Goal: Complete application form: Complete application form

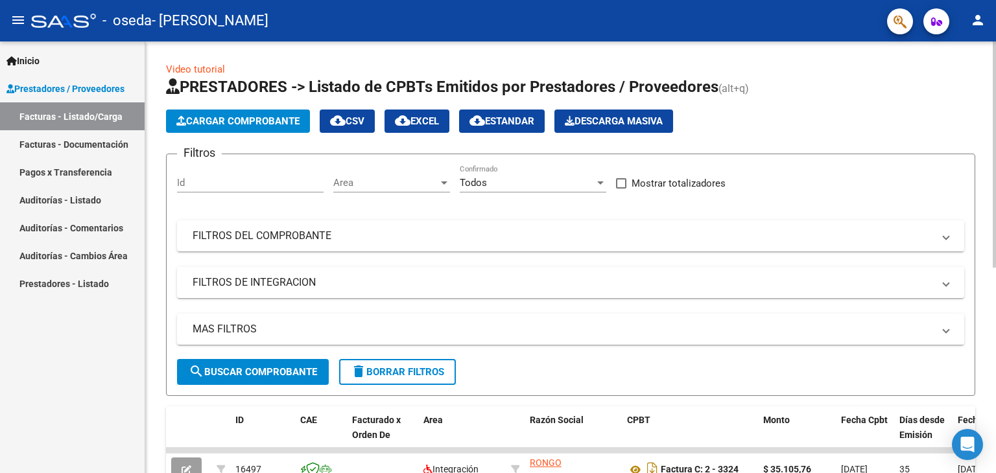
click at [995, 110] on div at bounding box center [994, 155] width 3 height 226
click at [189, 115] on span "Cargar Comprobante" at bounding box center [237, 121] width 123 height 12
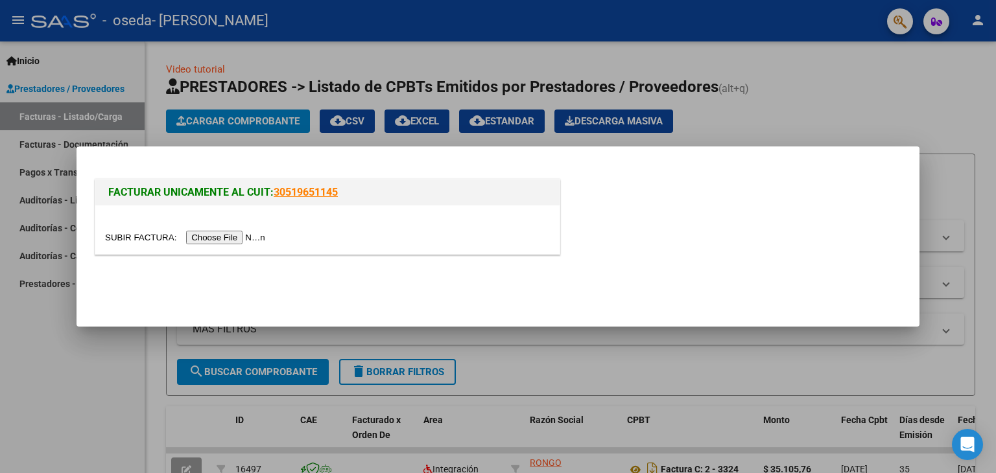
click at [220, 237] on input "file" at bounding box center [187, 238] width 164 height 14
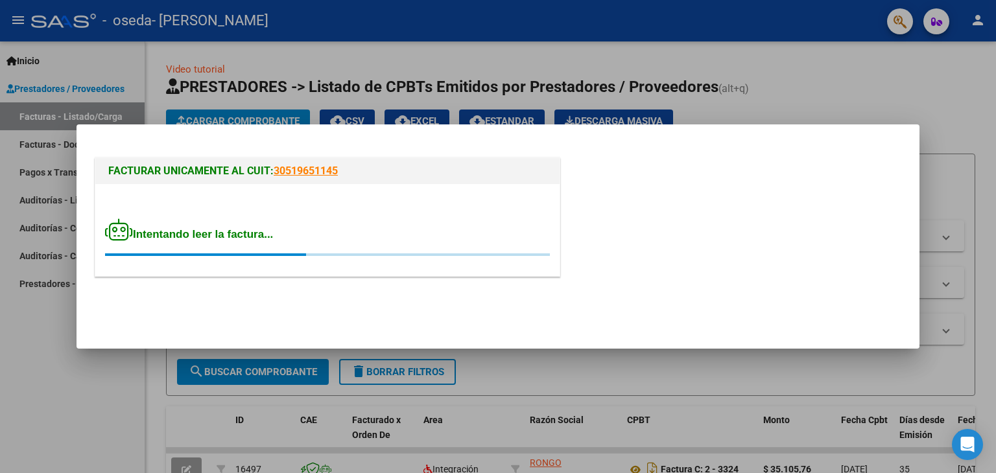
click at [399, 224] on div "Intentando leer la factura..." at bounding box center [327, 238] width 445 height 38
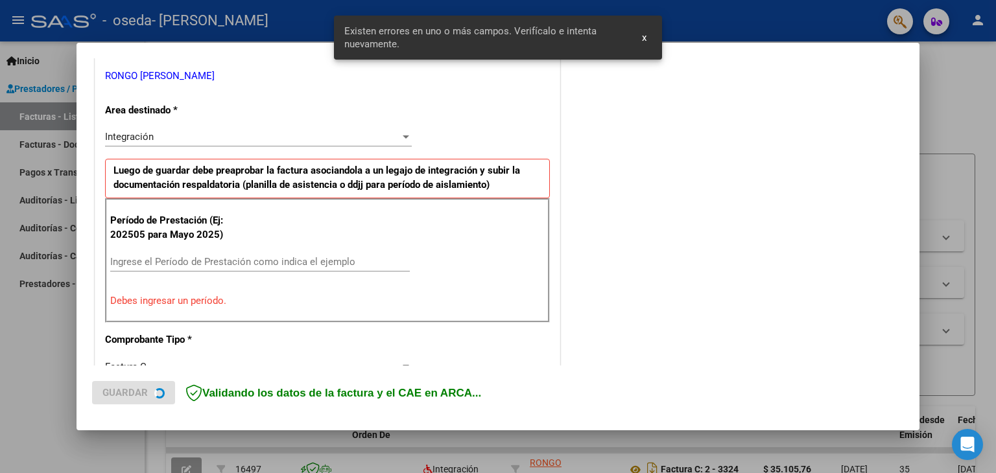
scroll to position [272, 0]
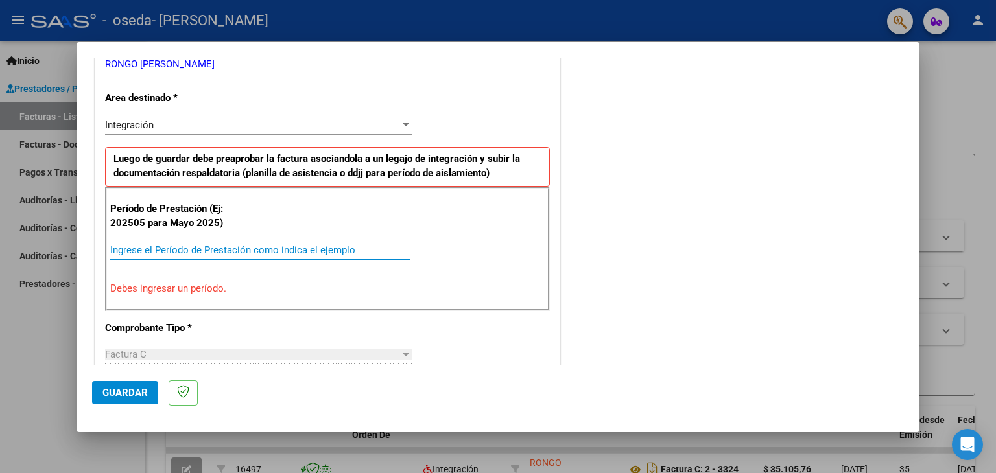
click at [141, 244] on input "Ingrese el Período de Prestación como indica el ejemplo" at bounding box center [260, 250] width 300 height 12
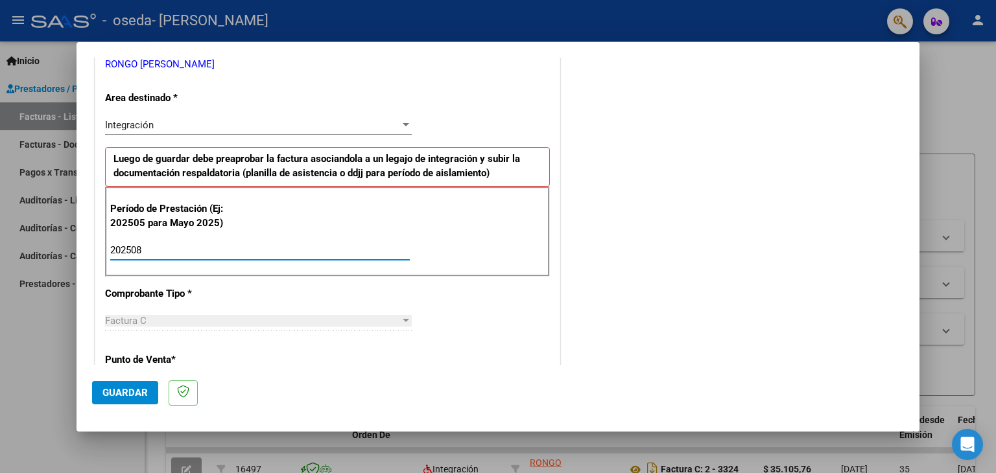
type input "202508"
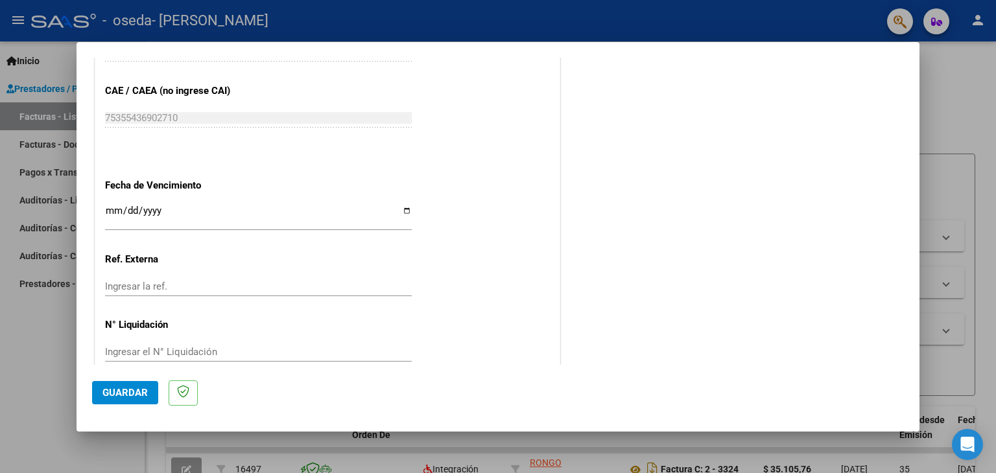
scroll to position [832, 0]
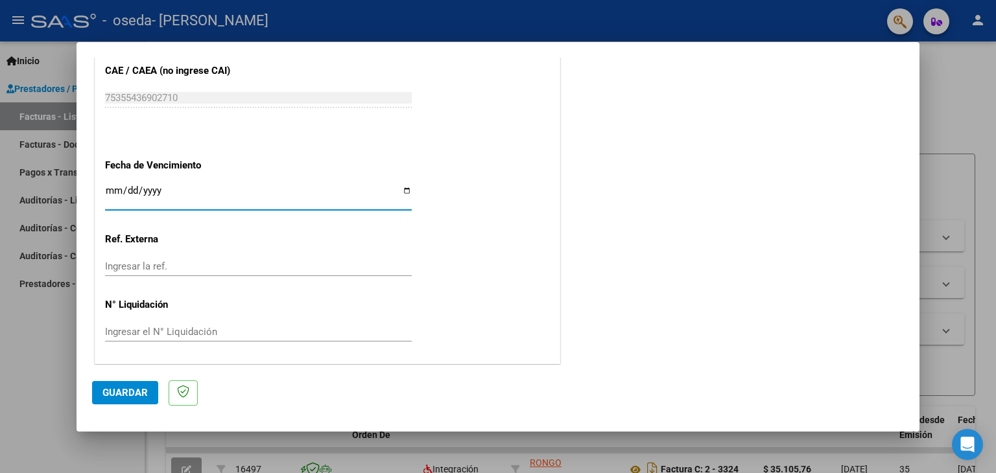
click at [110, 190] on input "Ingresar la fecha" at bounding box center [258, 195] width 307 height 21
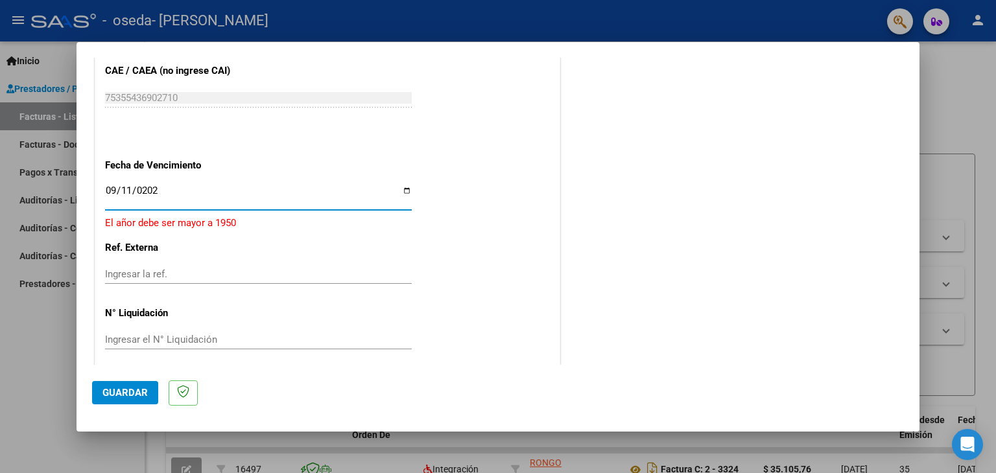
type input "[DATE]"
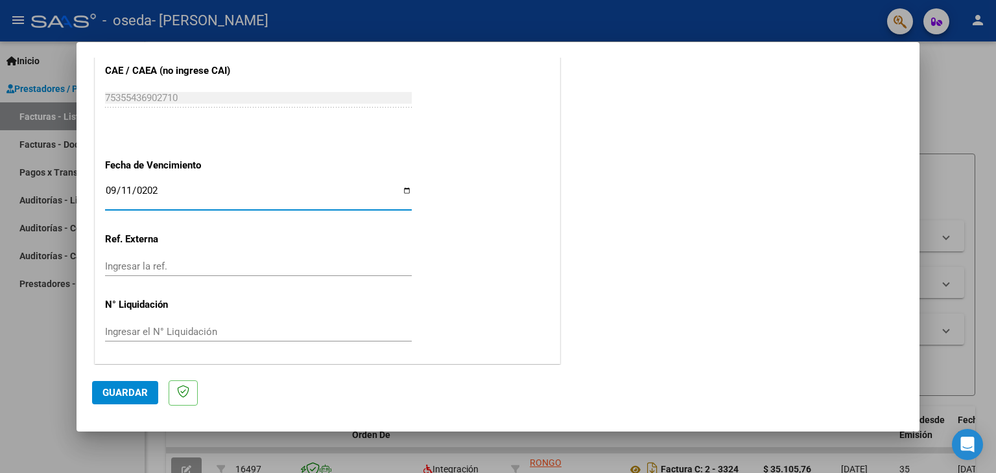
click at [121, 264] on input "Ingresar la ref." at bounding box center [258, 267] width 307 height 12
type input "3369"
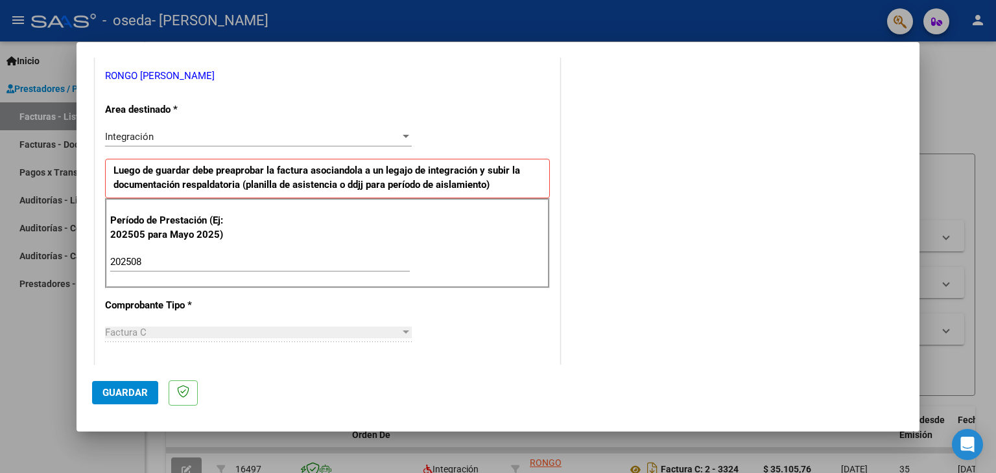
scroll to position [0, 0]
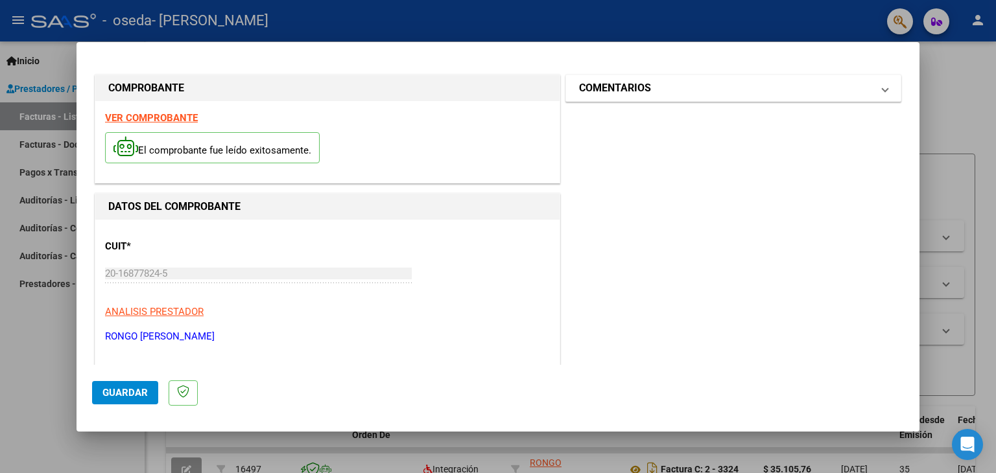
click at [815, 97] on mat-expansion-panel-header "COMENTARIOS" at bounding box center [733, 88] width 335 height 26
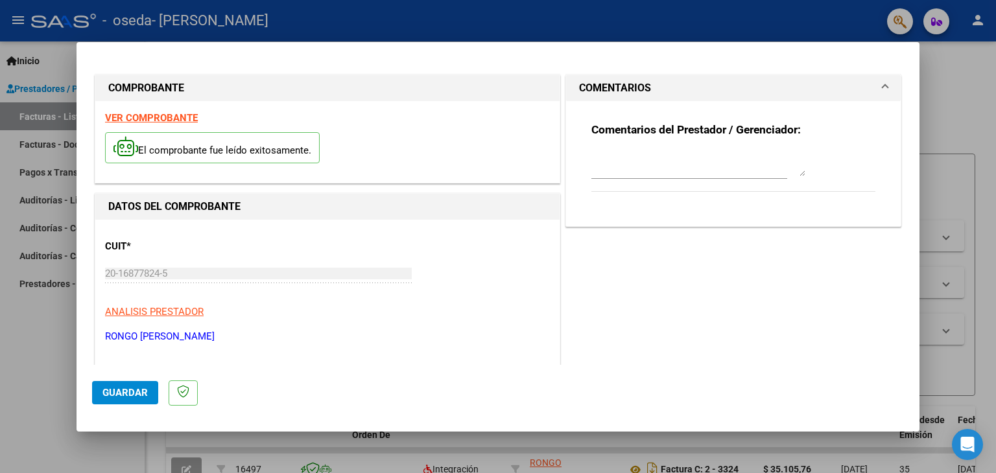
click at [754, 178] on div at bounding box center [698, 163] width 214 height 31
click at [754, 176] on textarea at bounding box center [698, 163] width 214 height 26
click at [728, 88] on mat-panel-title "COMENTARIOS" at bounding box center [725, 88] width 293 height 16
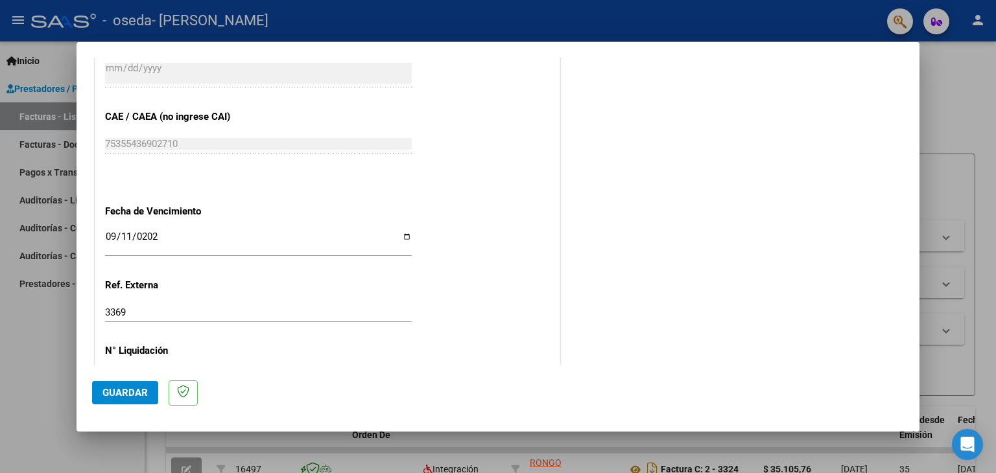
scroll to position [832, 0]
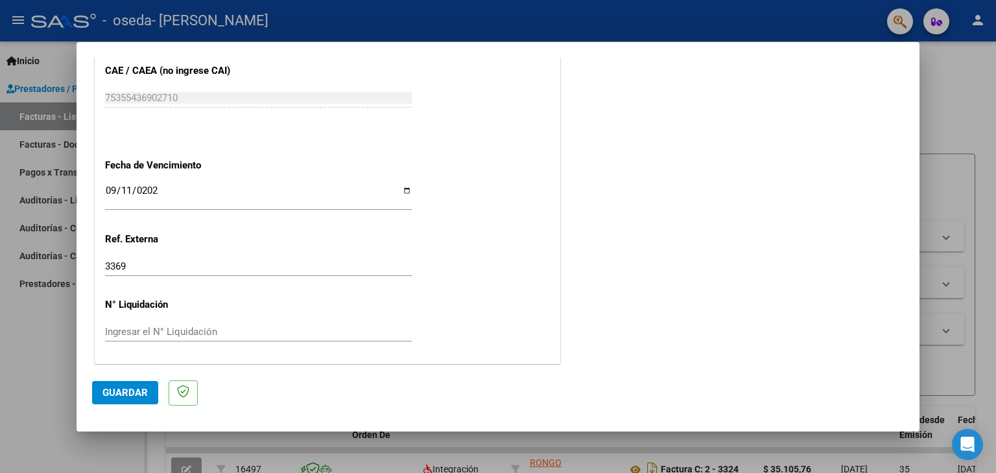
click at [123, 387] on span "Guardar" at bounding box center [124, 393] width 45 height 12
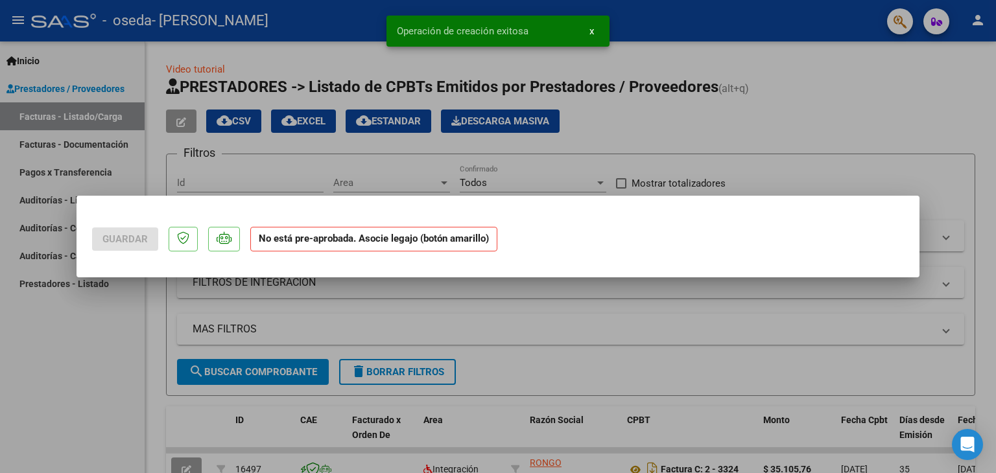
scroll to position [0, 0]
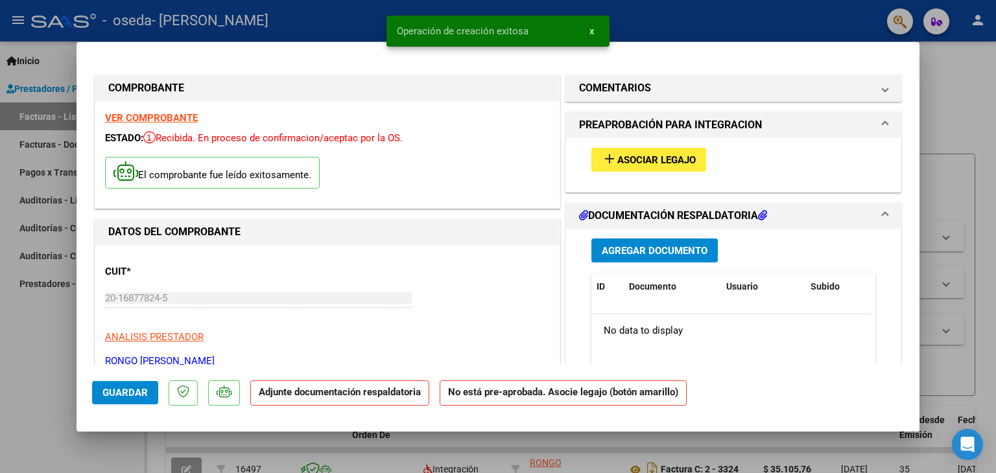
click at [659, 159] on span "Asociar Legajo" at bounding box center [656, 160] width 78 height 12
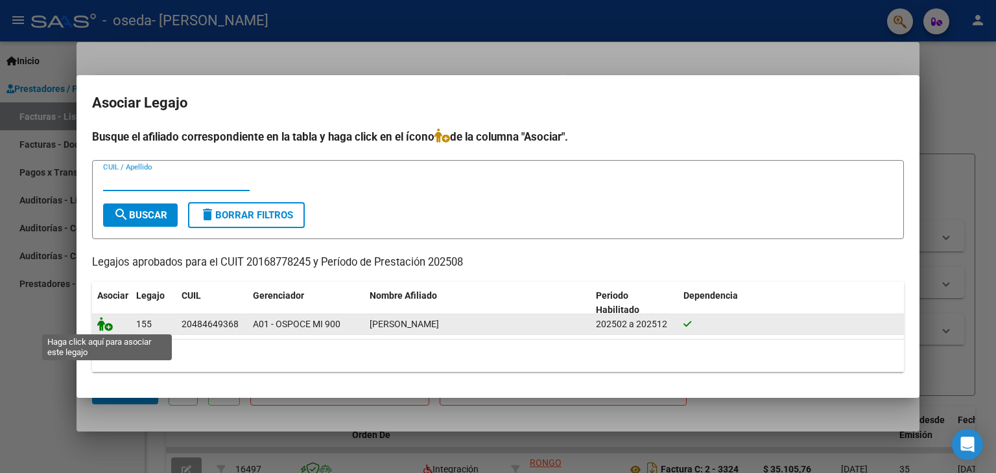
click at [102, 324] on icon at bounding box center [105, 324] width 16 height 14
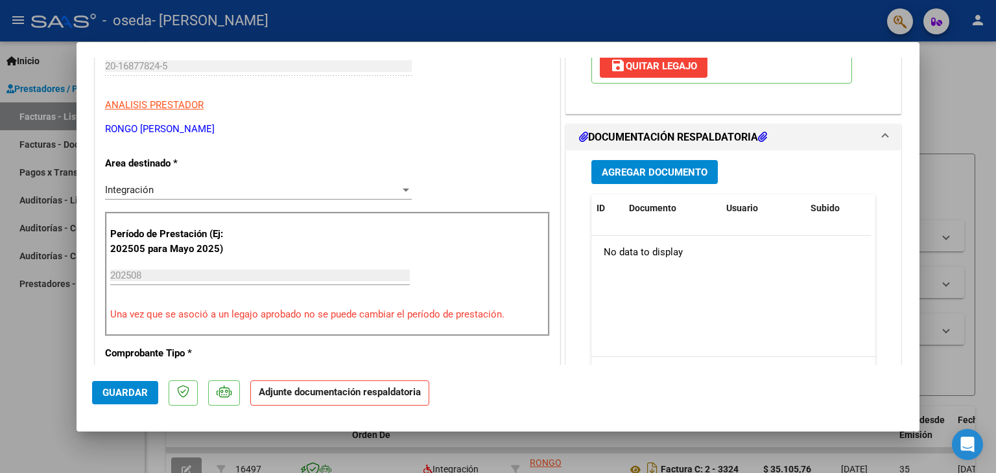
scroll to position [241, 0]
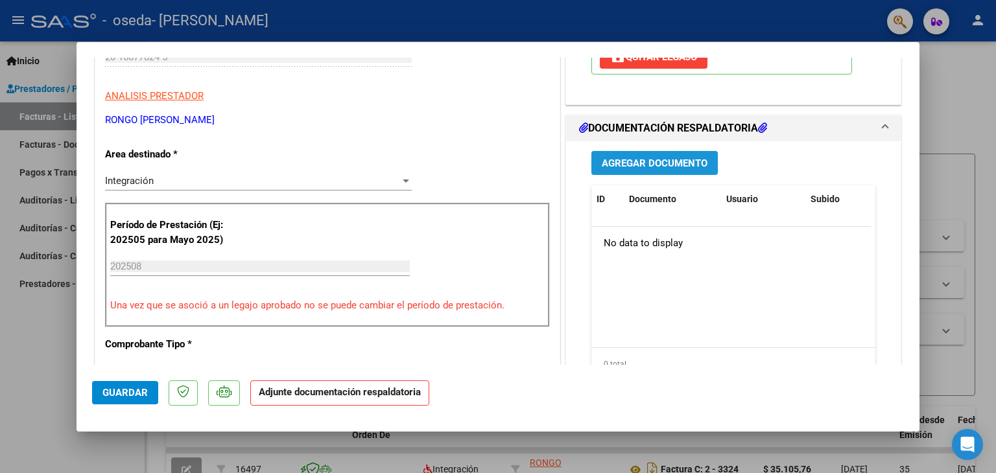
click at [625, 164] on span "Agregar Documento" at bounding box center [655, 164] width 106 height 12
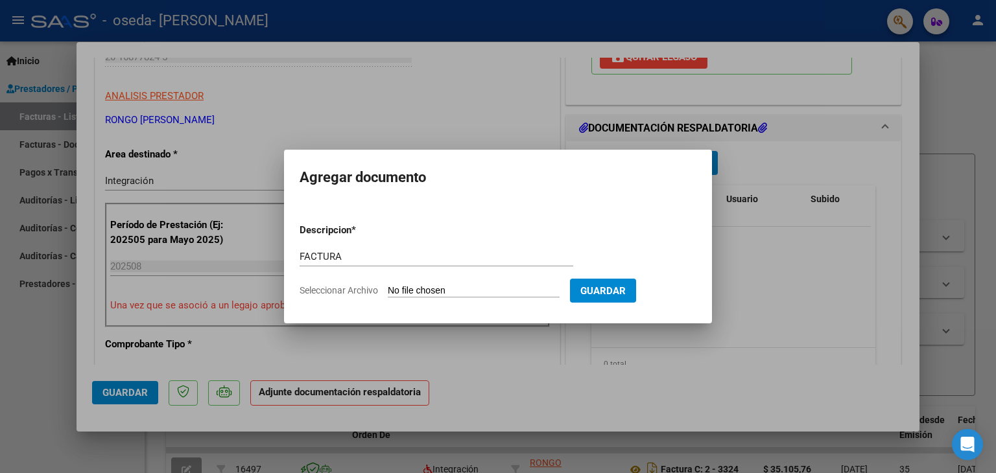
click at [412, 286] on input "Seleccionar Archivo" at bounding box center [474, 291] width 172 height 12
click at [335, 252] on input "FACTURA" at bounding box center [437, 257] width 274 height 12
type input "Planilla asistencia colegio"
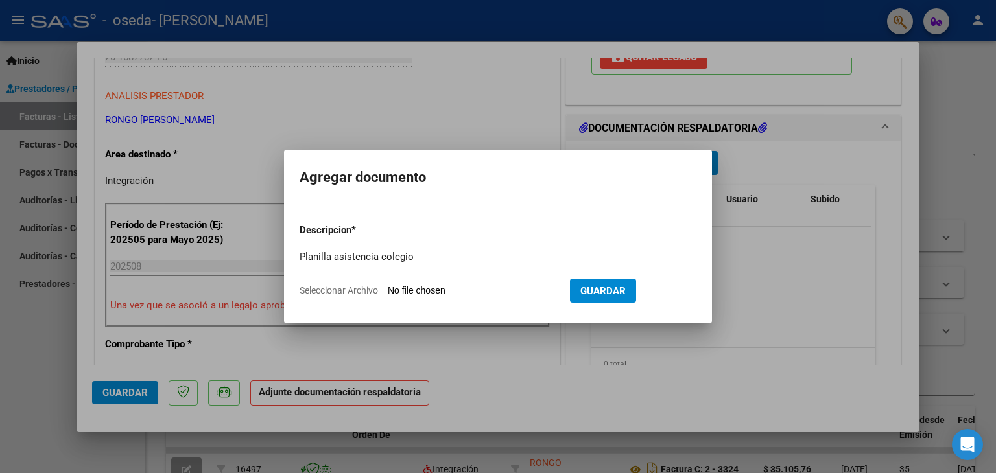
click at [482, 290] on input "Seleccionar Archivo" at bounding box center [474, 291] width 172 height 12
type input "C:\fakepath\[PERSON_NAME] asistencia.pdf"
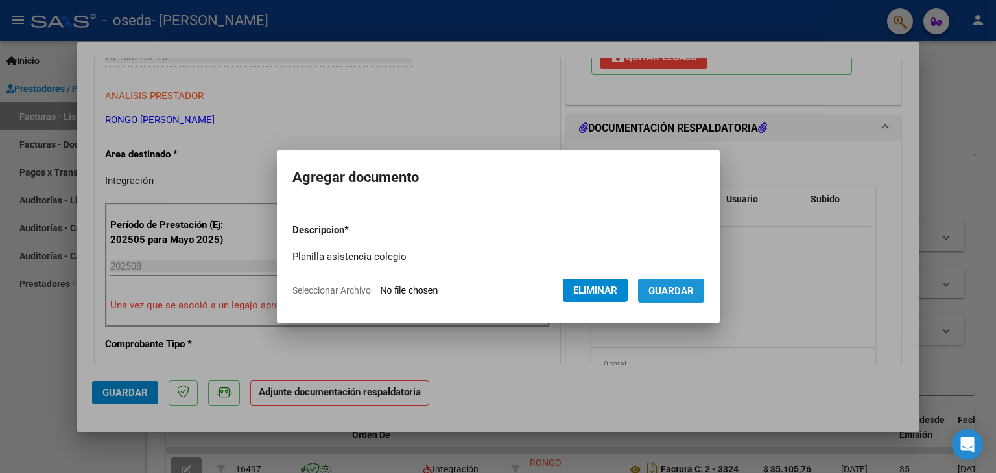
click at [687, 298] on button "Guardar" at bounding box center [671, 291] width 66 height 24
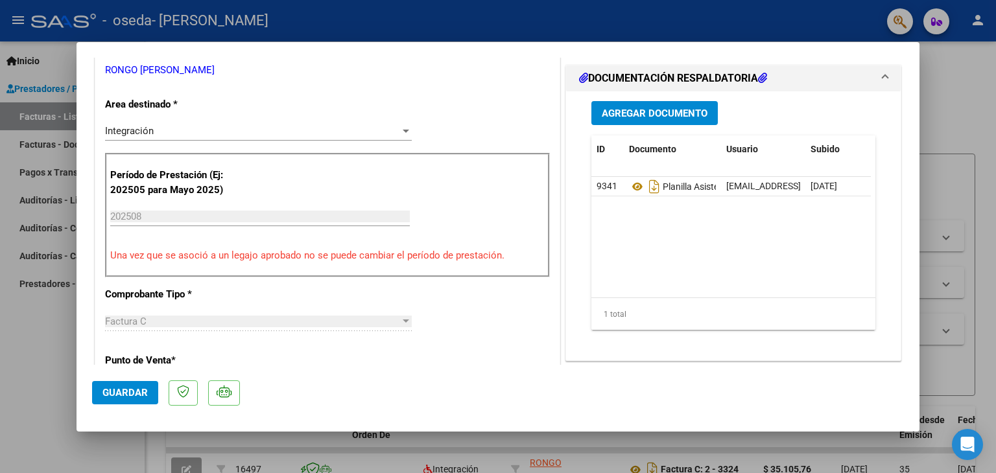
scroll to position [0, 0]
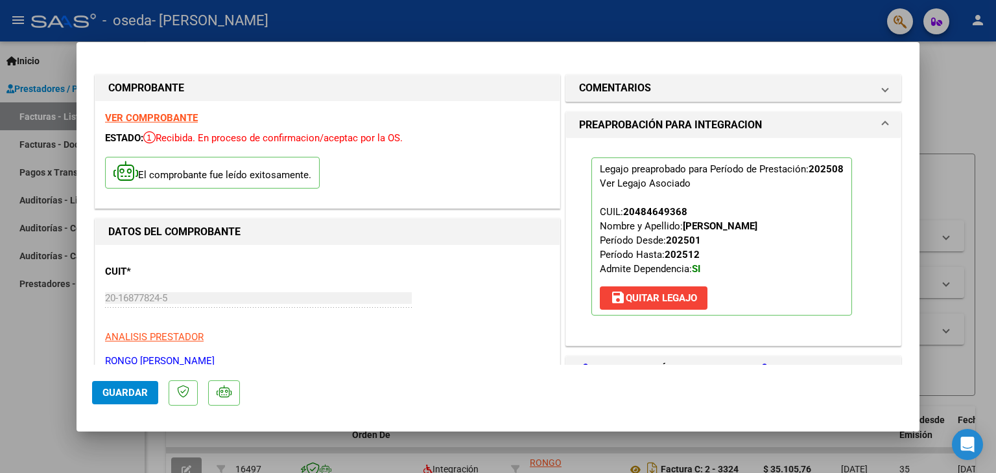
click at [737, 132] on h1 "PREAPROBACIÓN PARA INTEGRACION" at bounding box center [670, 125] width 183 height 16
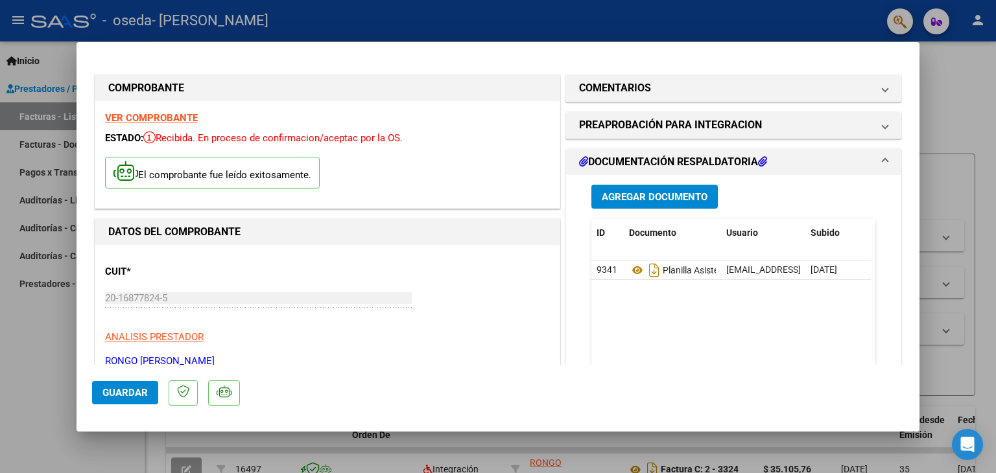
click at [171, 116] on strong "VER COMPROBANTE" at bounding box center [151, 118] width 93 height 12
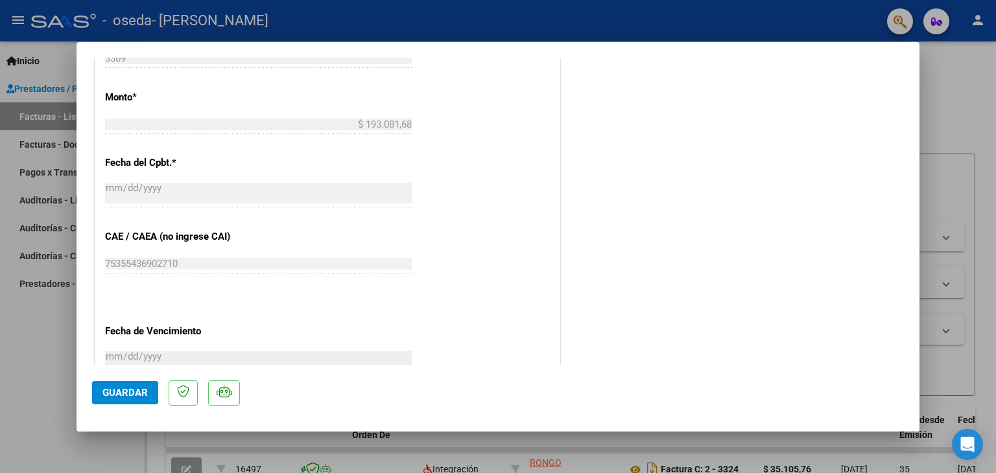
scroll to position [851, 0]
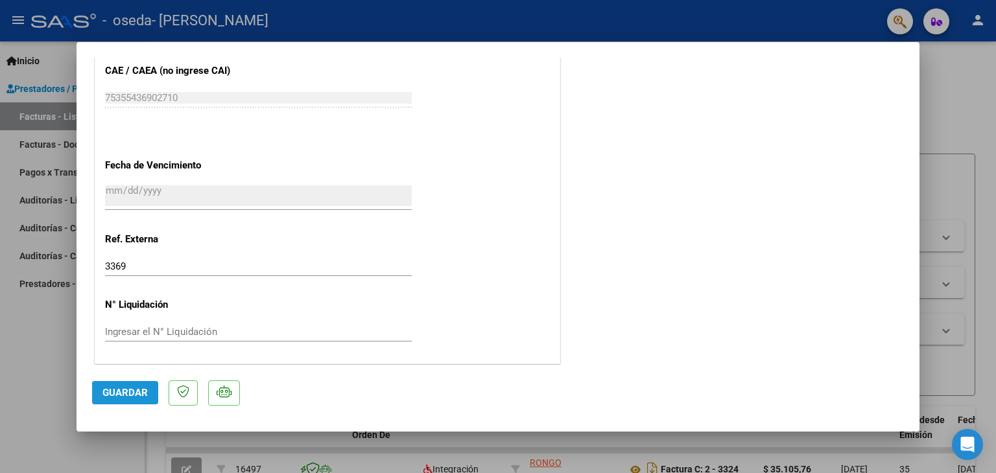
click at [113, 390] on span "Guardar" at bounding box center [124, 393] width 45 height 12
click at [991, 224] on div at bounding box center [498, 236] width 996 height 473
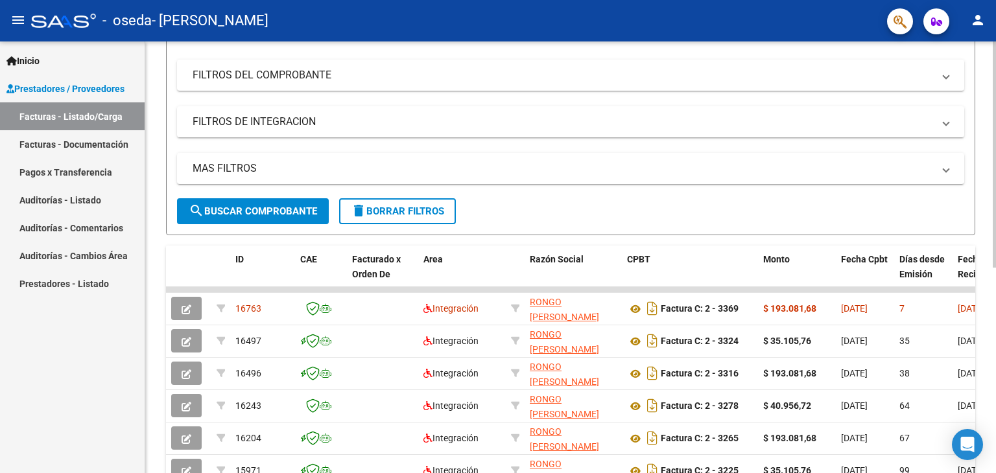
scroll to position [164, 0]
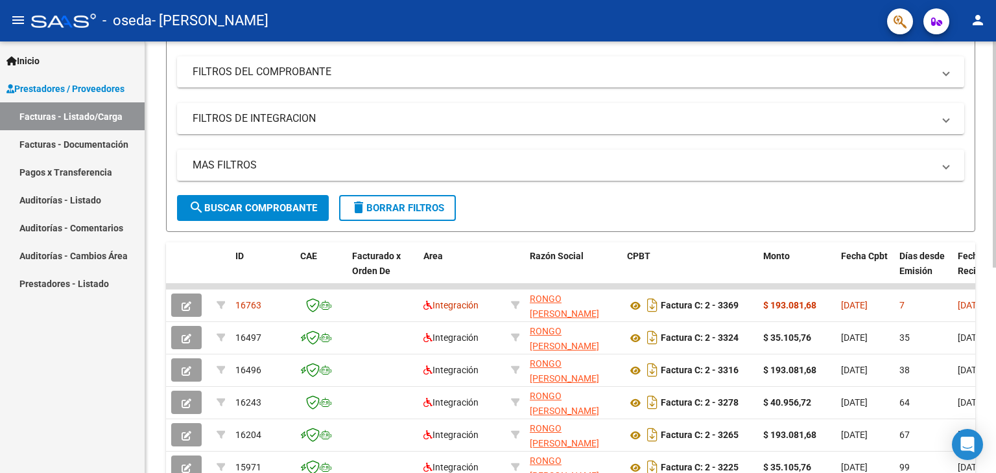
click at [980, 251] on div "Video tutorial PRESTADORES -> Listado de CPBTs Emitidos por Prestadores / Prove…" at bounding box center [572, 284] width 854 height 815
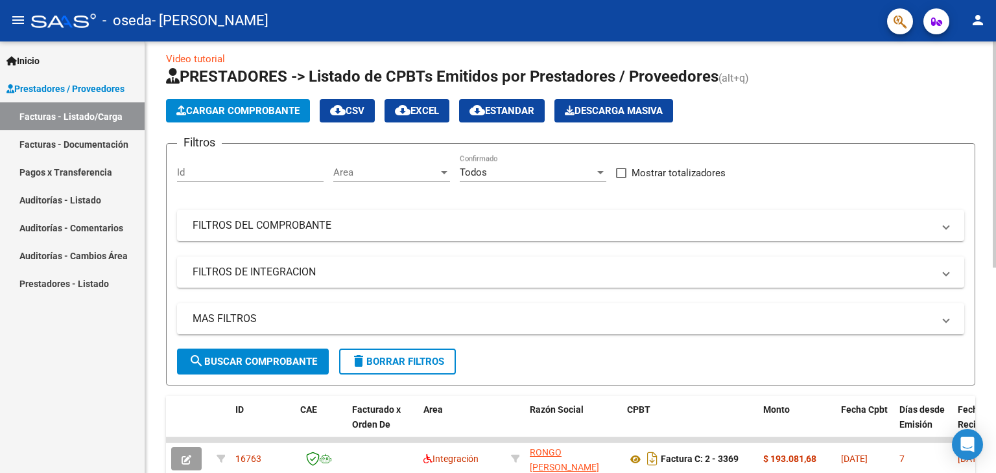
scroll to position [9, 0]
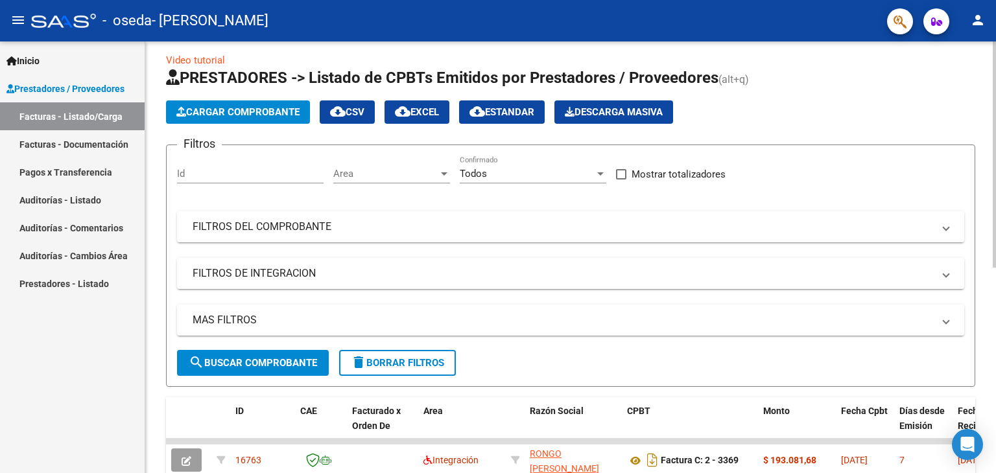
click at [993, 84] on div at bounding box center [994, 160] width 3 height 226
click at [222, 106] on span "Cargar Comprobante" at bounding box center [237, 112] width 123 height 12
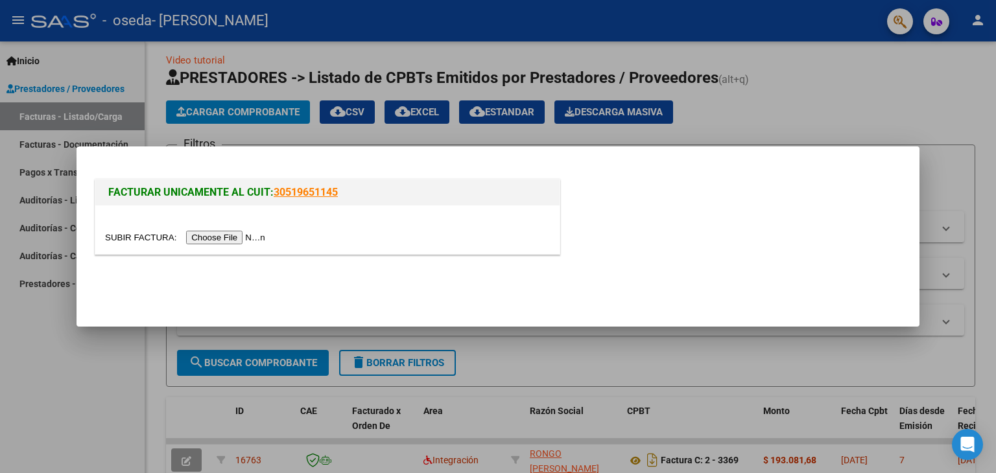
click at [213, 237] on input "file" at bounding box center [187, 238] width 164 height 14
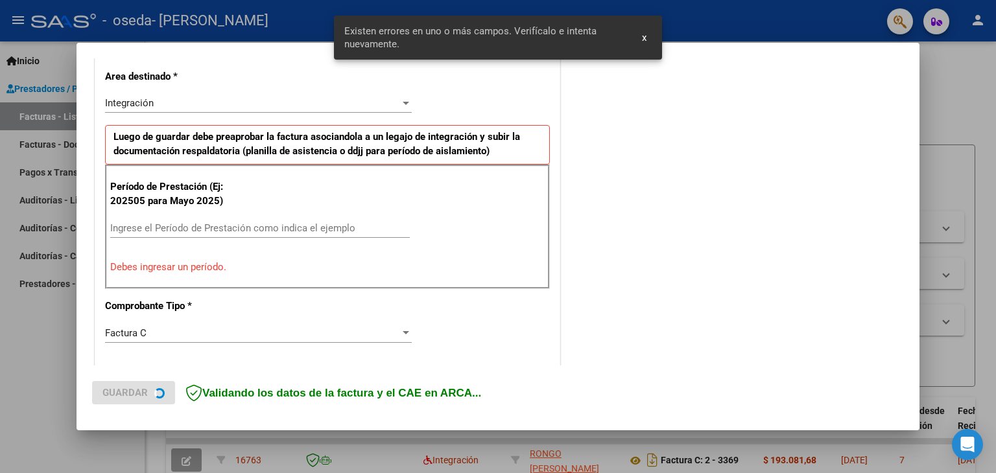
scroll to position [296, 0]
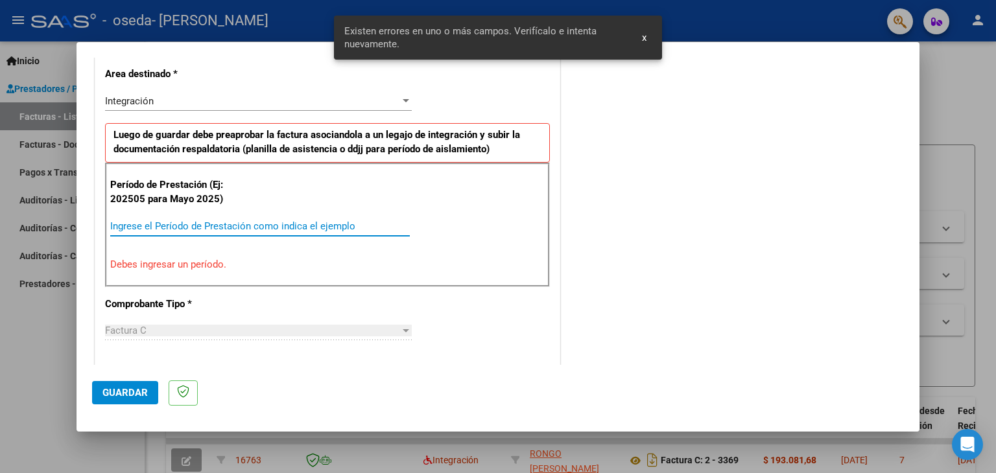
click at [169, 222] on input "Ingrese el Período de Prestación como indica el ejemplo" at bounding box center [260, 226] width 300 height 12
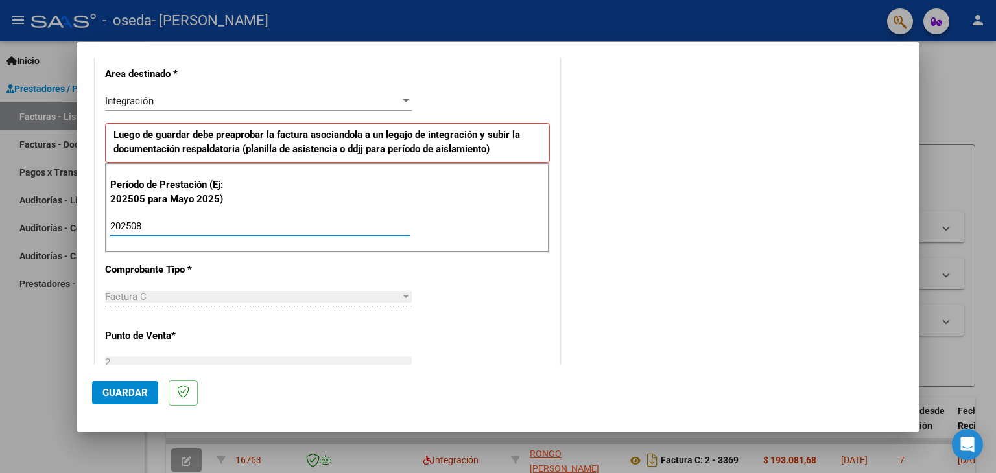
type input "202508"
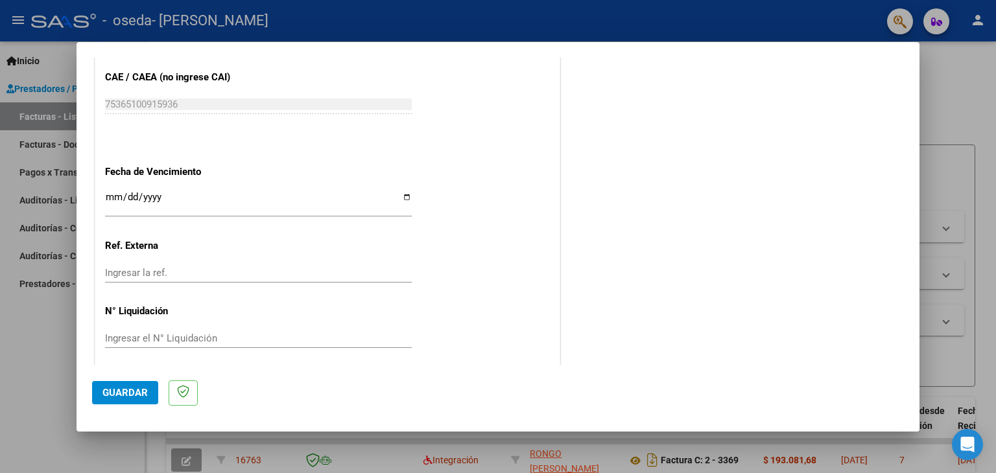
scroll to position [832, 0]
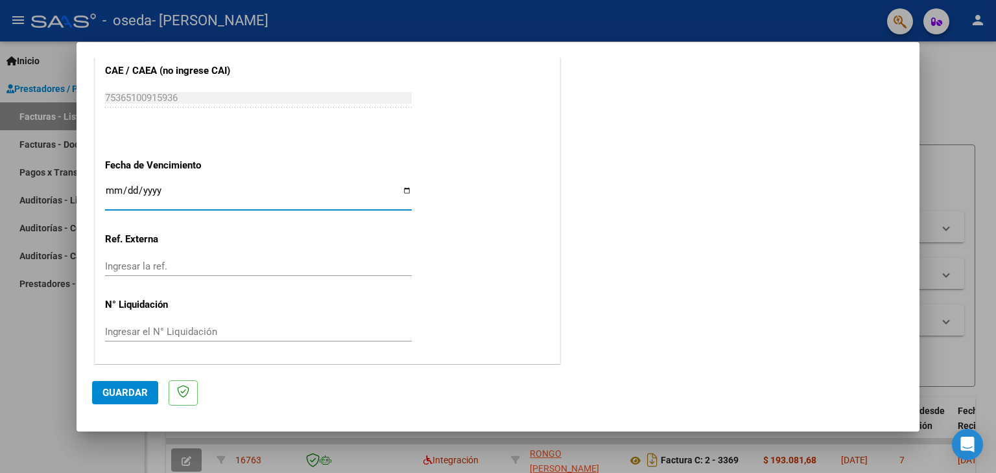
click at [108, 185] on input "Ingresar la fecha" at bounding box center [258, 195] width 307 height 21
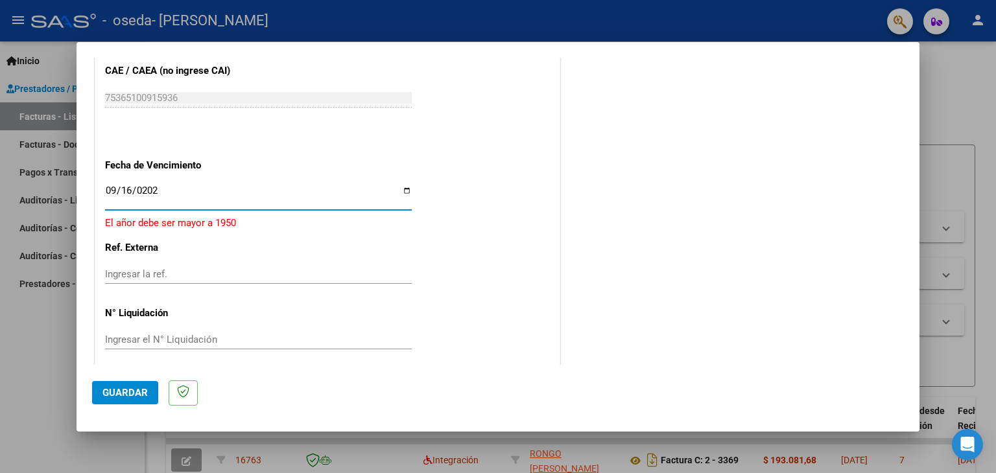
type input "[DATE]"
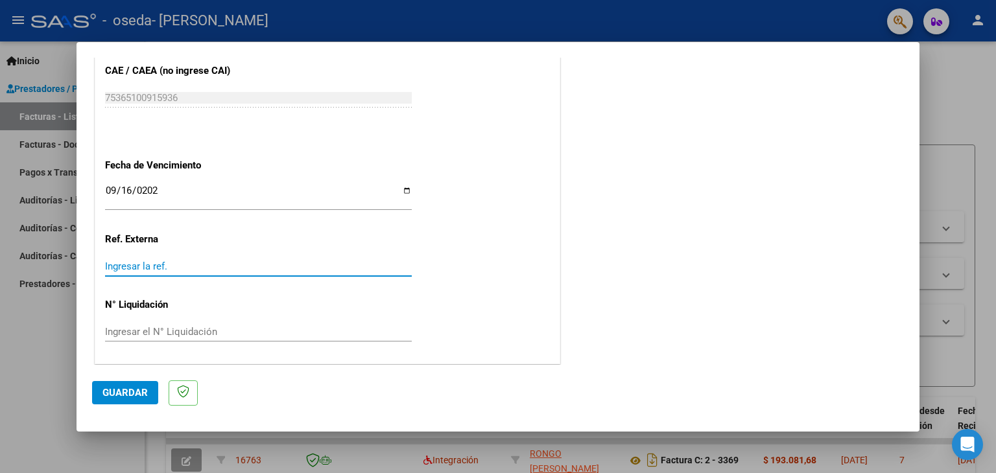
click at [223, 263] on input "Ingresar la ref." at bounding box center [258, 267] width 307 height 12
type input "3376"
click at [121, 398] on span "Guardar" at bounding box center [124, 393] width 45 height 12
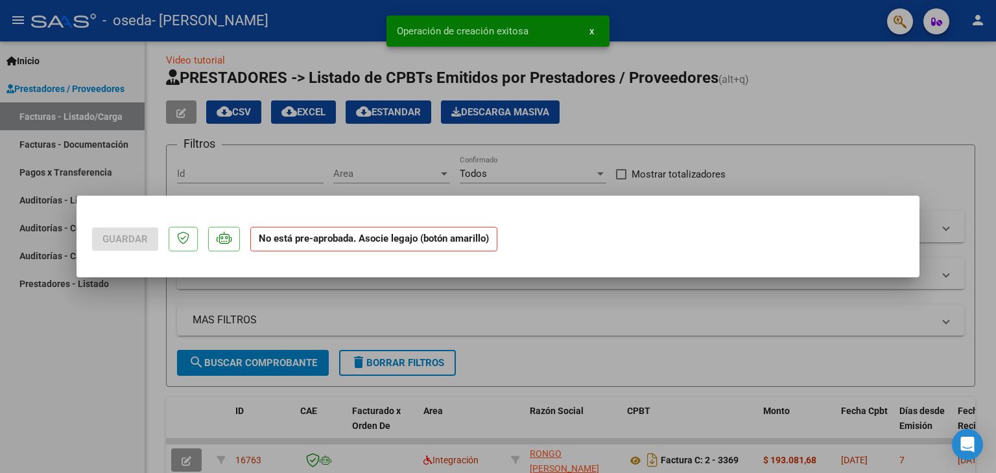
scroll to position [0, 0]
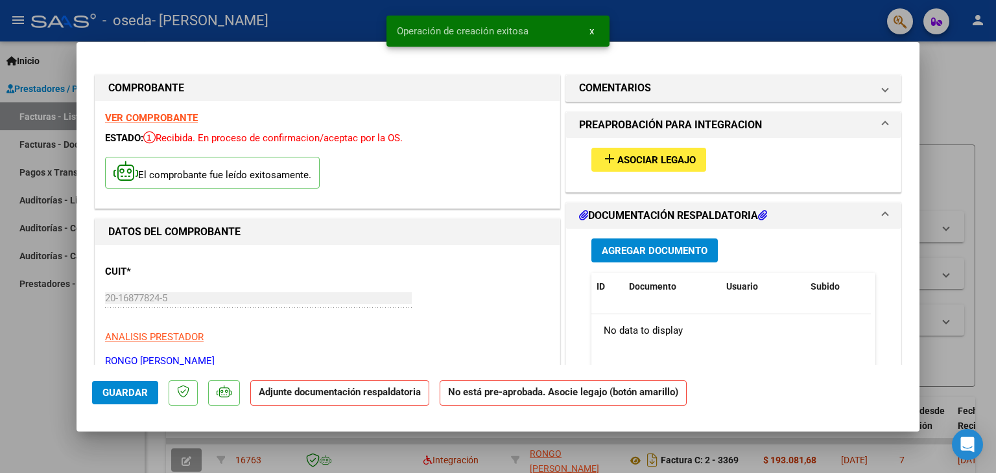
click at [676, 161] on span "Asociar Legajo" at bounding box center [656, 160] width 78 height 12
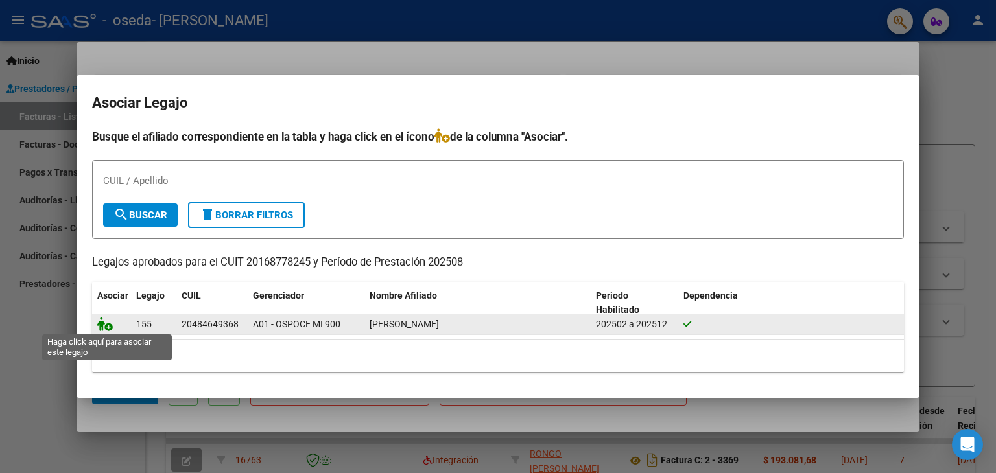
click at [107, 329] on icon at bounding box center [105, 324] width 16 height 14
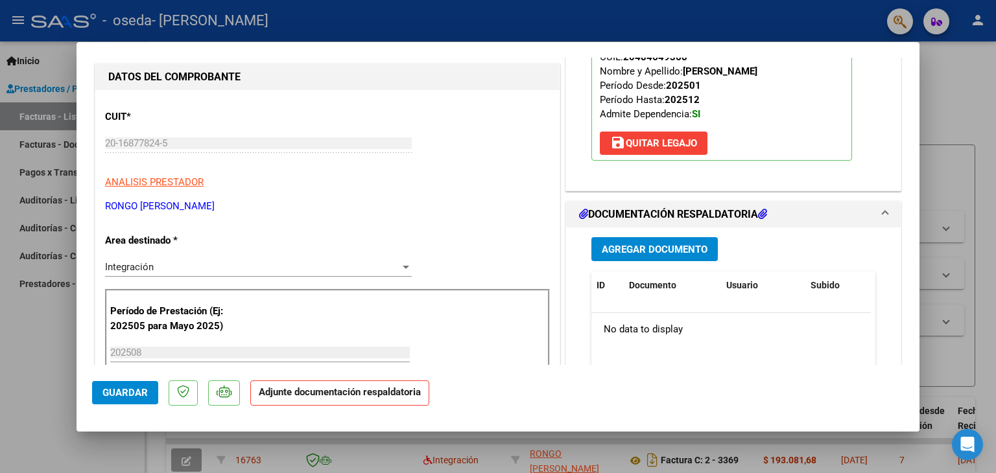
scroll to position [215, 0]
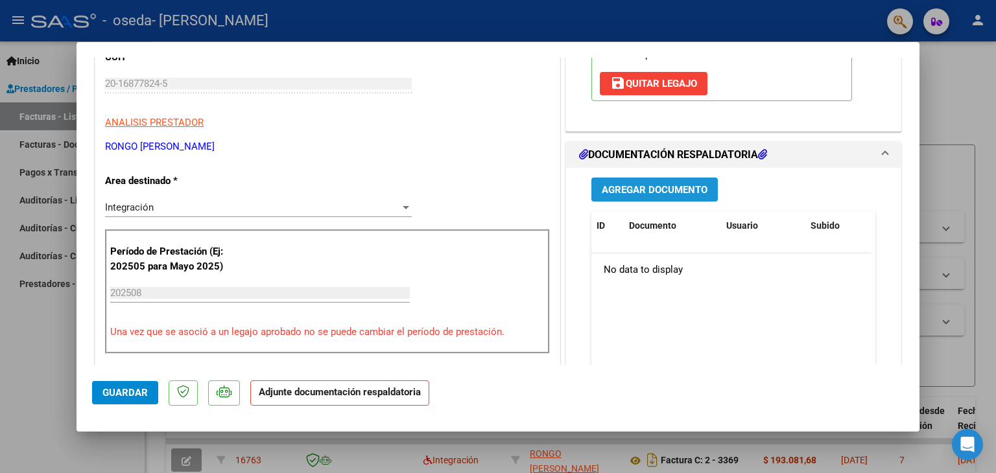
click at [669, 184] on span "Agregar Documento" at bounding box center [655, 190] width 106 height 12
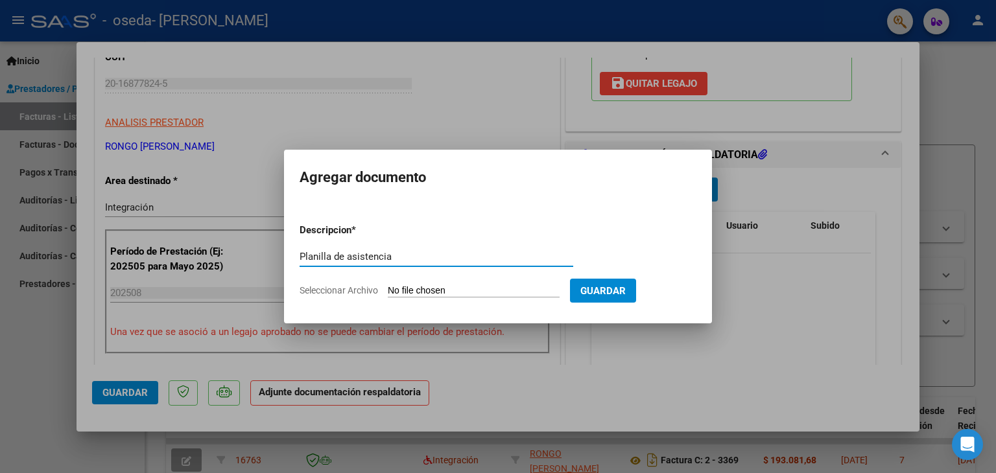
type input "Planilla de asistencia"
click at [540, 279] on form "Descripcion * Planilla de asistencia Escriba aquí una descripcion Seleccionar A…" at bounding box center [498, 260] width 397 height 95
click at [505, 286] on input "Seleccionar Archivo" at bounding box center [474, 291] width 172 height 12
type input "C:\fakepath\[PERSON_NAME] Especial.pdf"
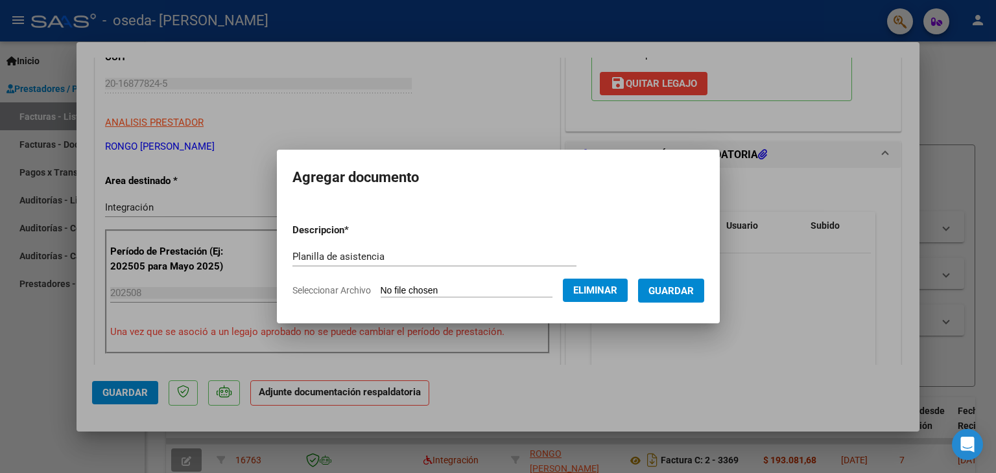
click at [682, 292] on span "Guardar" at bounding box center [670, 291] width 45 height 12
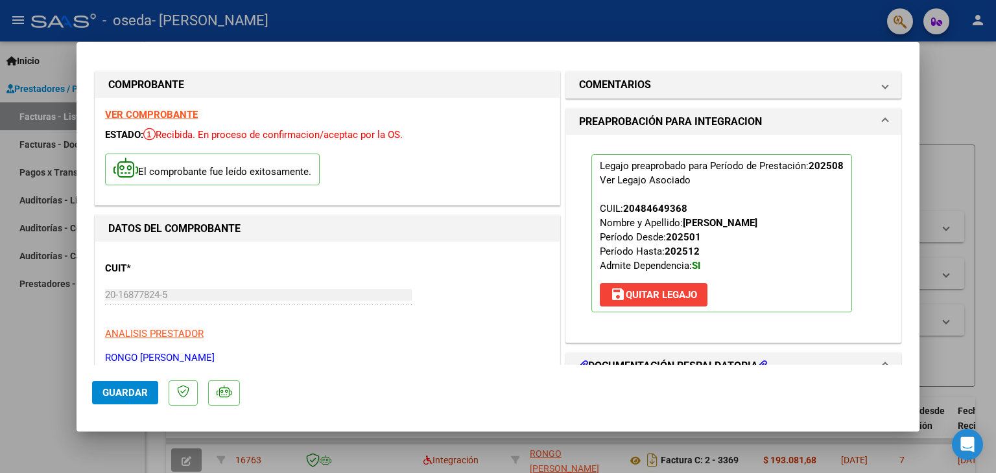
scroll to position [0, 0]
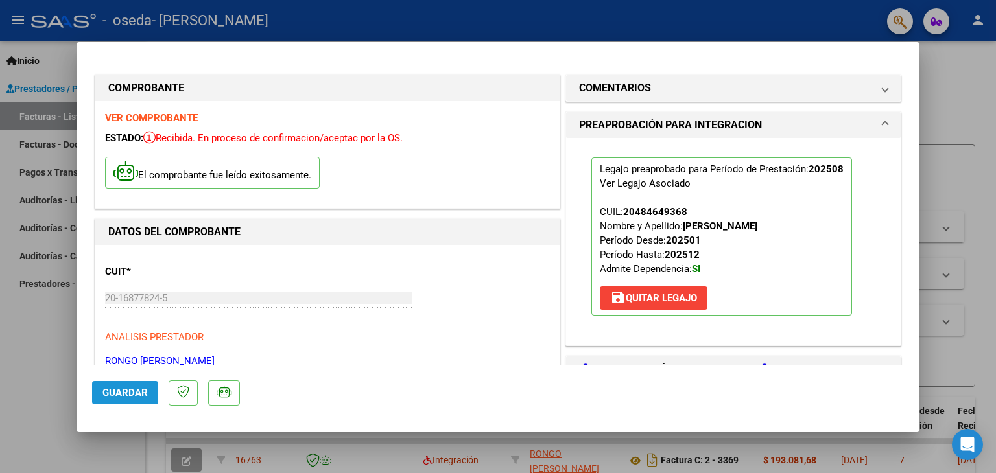
click at [117, 397] on span "Guardar" at bounding box center [124, 393] width 45 height 12
click at [946, 161] on div at bounding box center [498, 236] width 996 height 473
type input "$ 0,00"
